Goal: Consume media (video, audio): Consume media (video, audio)

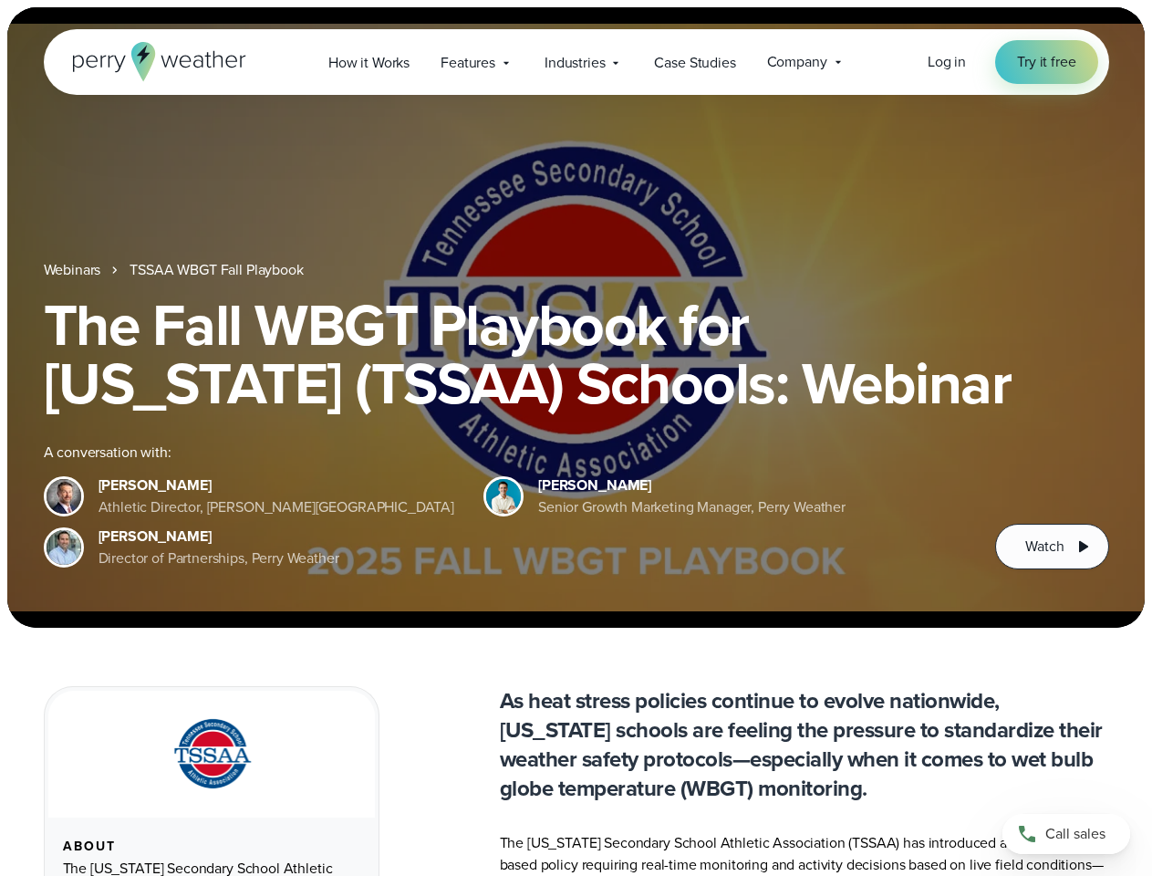
click at [576, 438] on div "The Fall WBGT Playbook for [US_STATE] (TSSAA) Schools: Webinar A conversation w…" at bounding box center [576, 433] width 1065 height 274
click at [576, 62] on span "Industries" at bounding box center [575, 63] width 60 height 22
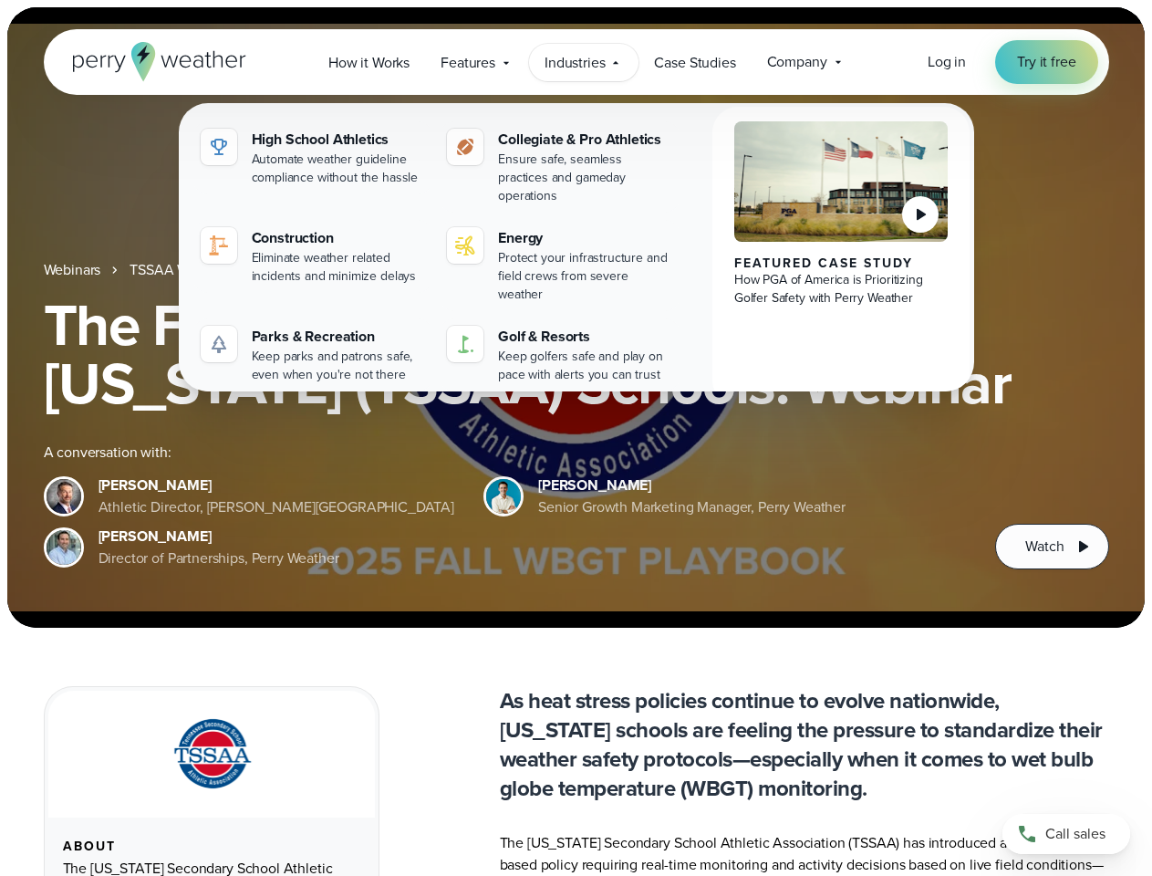
click at [576, 317] on h1 "The Fall WBGT Playbook for [US_STATE] (TSSAA) Schools: Webinar" at bounding box center [576, 354] width 1065 height 117
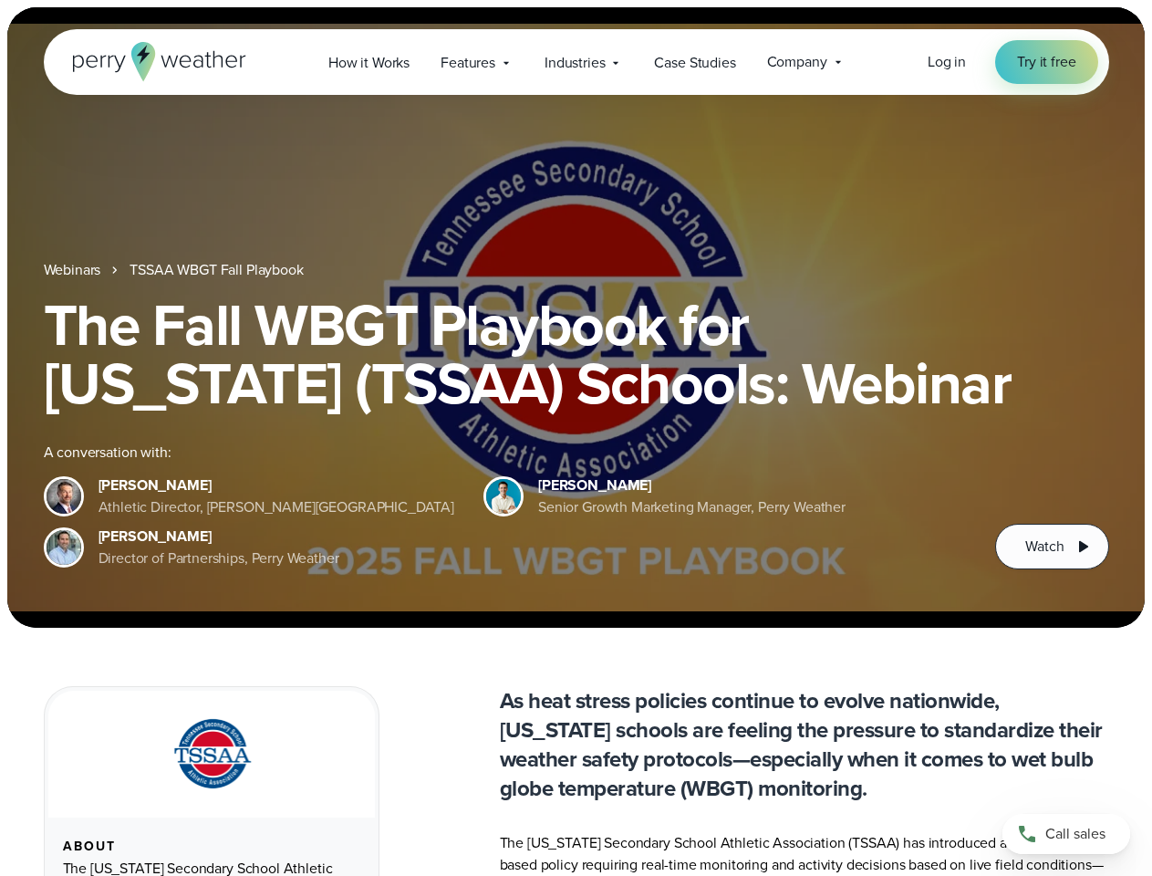
click at [218, 270] on link "TSSAA WBGT Fall Playbook" at bounding box center [216, 270] width 173 height 22
click at [1052, 546] on span "Watch" at bounding box center [1044, 546] width 38 height 22
